Goal: Transaction & Acquisition: Purchase product/service

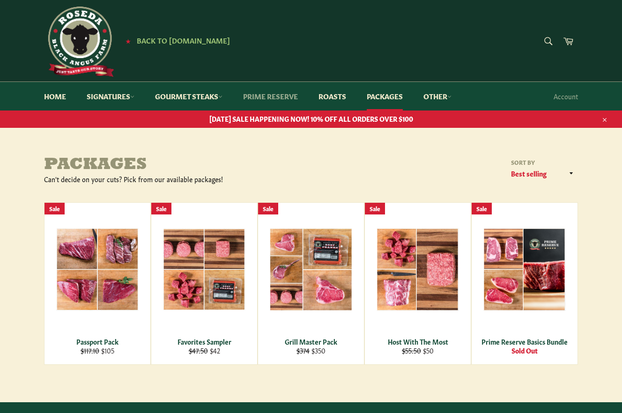
scroll to position [3, 0]
click at [285, 97] on link "Prime Reserve" at bounding box center [271, 96] width 74 height 29
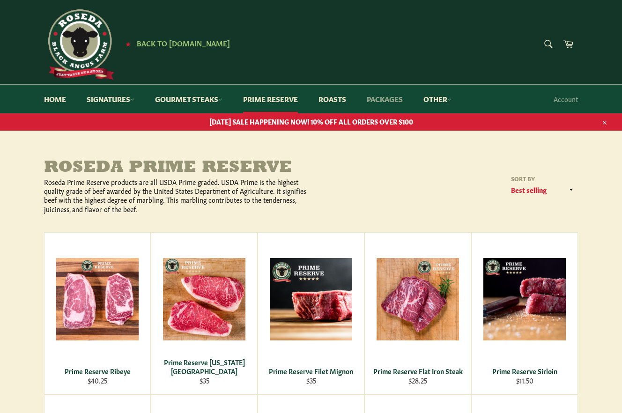
click at [373, 100] on link "Packages" at bounding box center [385, 99] width 55 height 29
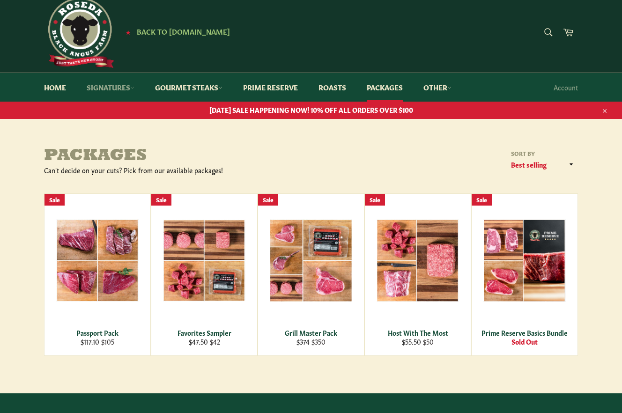
scroll to position [14, 0]
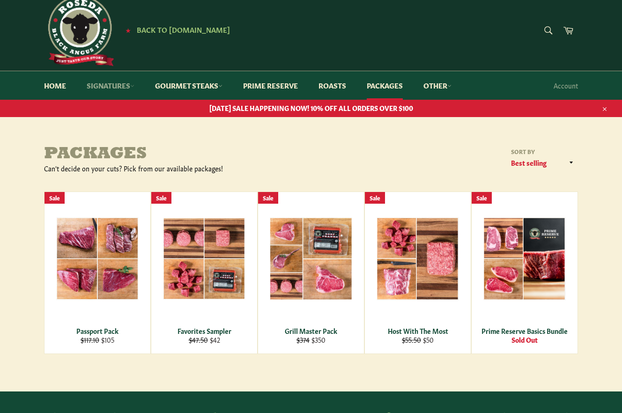
click at [118, 84] on link "Signatures" at bounding box center [110, 85] width 67 height 29
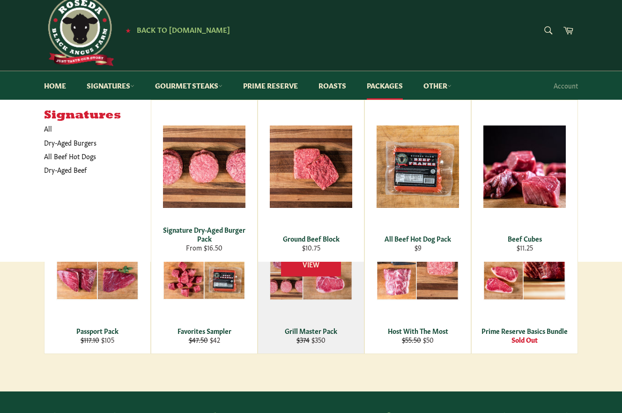
click at [317, 286] on div "View" at bounding box center [311, 273] width 106 height 162
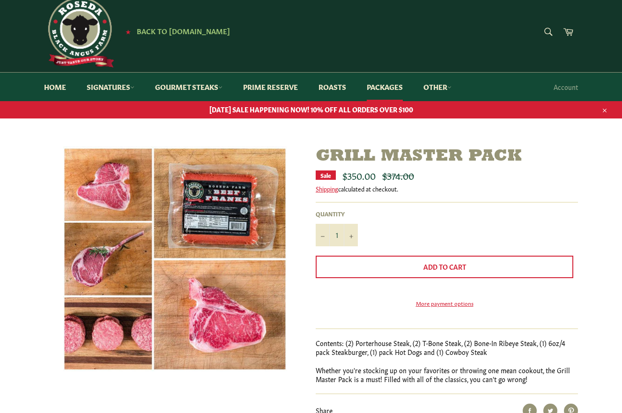
scroll to position [11, 0]
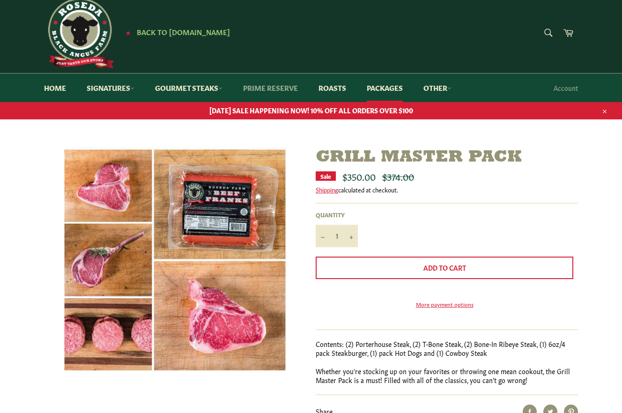
click at [284, 89] on link "Prime Reserve" at bounding box center [271, 88] width 74 height 29
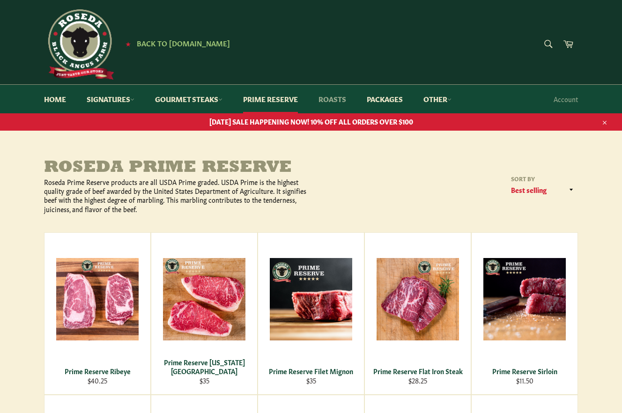
click at [337, 100] on link "Roasts" at bounding box center [332, 99] width 46 height 29
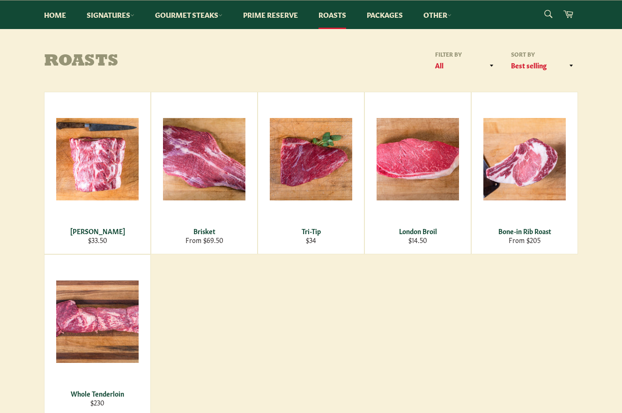
scroll to position [107, 0]
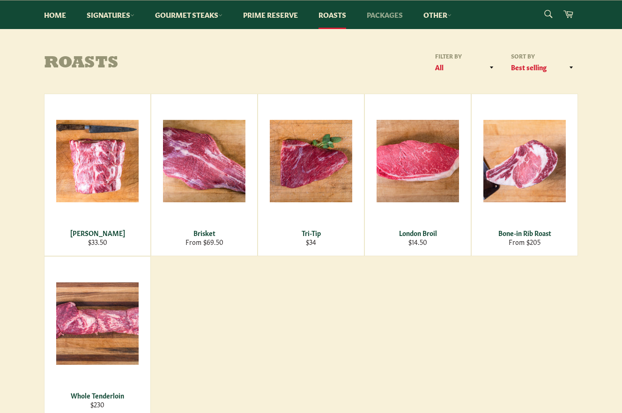
click at [382, 14] on link "Packages" at bounding box center [385, 14] width 55 height 29
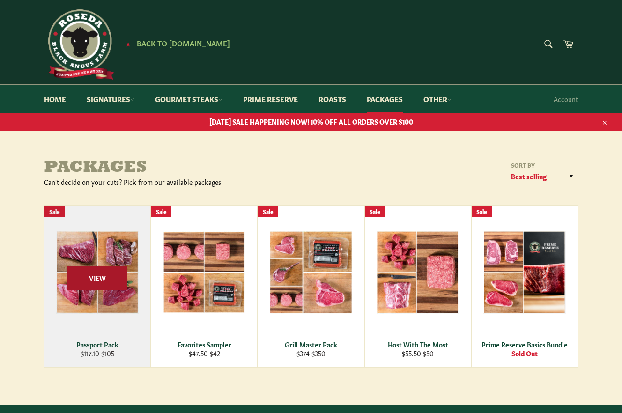
click at [95, 269] on span "View" at bounding box center [97, 278] width 60 height 24
